Goal: Share content: Share content

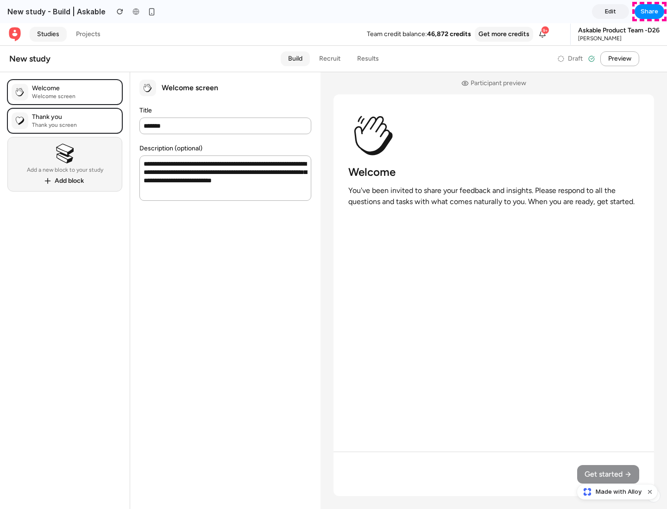
click at [649, 12] on span "Share" at bounding box center [649, 11] width 18 height 9
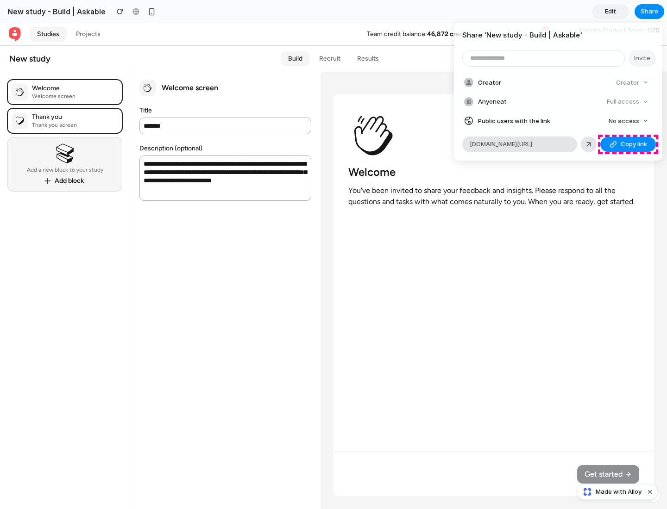
click at [628, 144] on span "Copy link" at bounding box center [634, 144] width 26 height 9
click at [618, 492] on div "Share ' New study - Build | Askable ' Invite Creator Creator Anyone at Full acc…" at bounding box center [333, 254] width 667 height 509
